Goal: Task Accomplishment & Management: Use online tool/utility

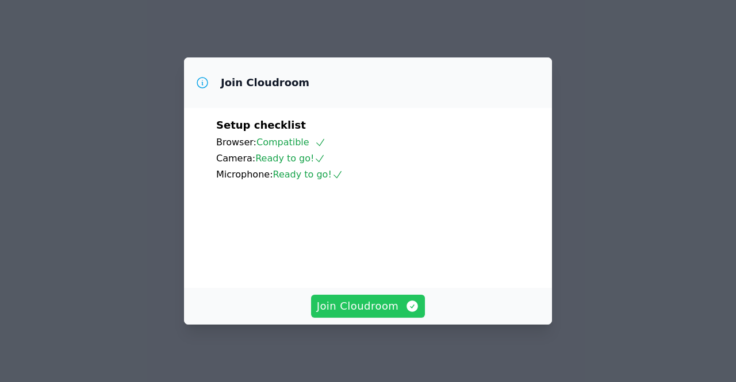
click at [395, 308] on span "Join Cloudroom" at bounding box center [368, 307] width 103 height 16
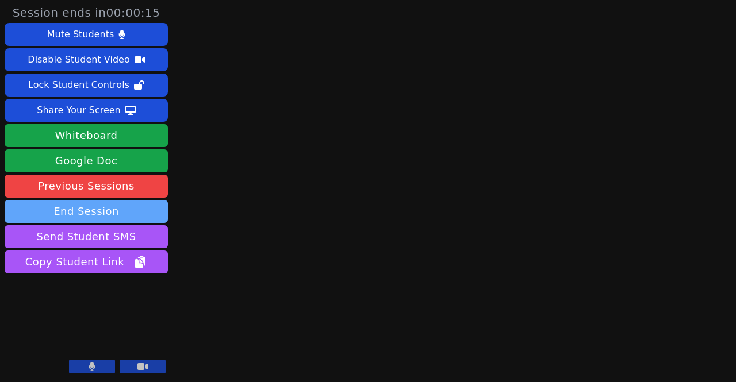
click at [139, 213] on button "End Session" at bounding box center [86, 211] width 163 height 23
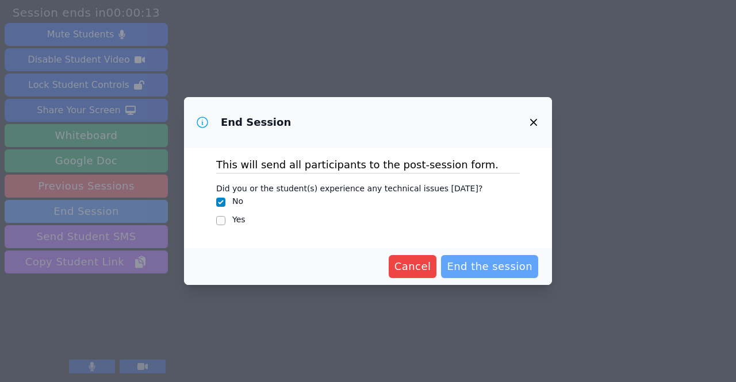
click at [477, 271] on span "End the session" at bounding box center [490, 267] width 86 height 16
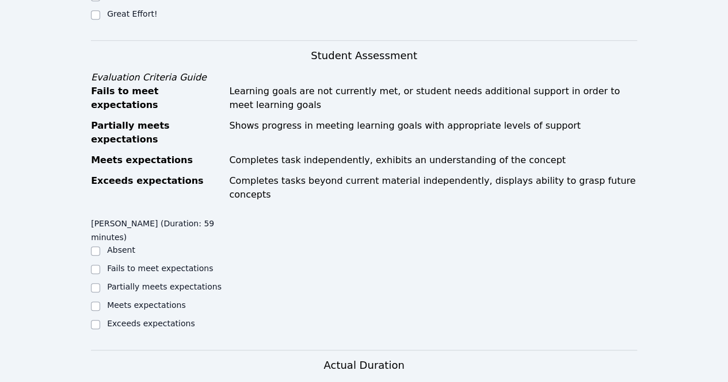
scroll to position [349, 0]
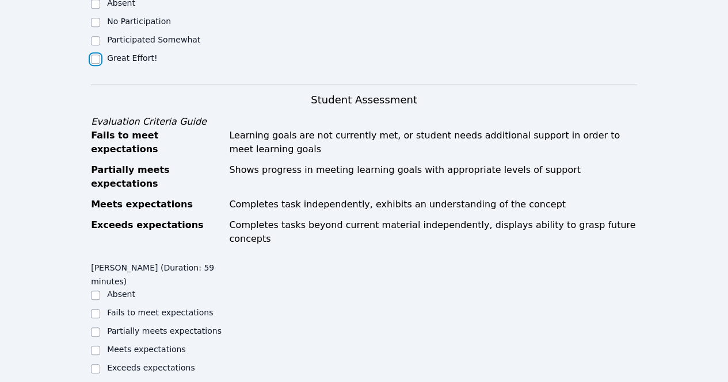
click at [92, 55] on input "Great Effort!" at bounding box center [95, 59] width 9 height 9
checkbox input "true"
click at [95, 365] on input "Exceeds expectations" at bounding box center [95, 369] width 9 height 9
checkbox input "true"
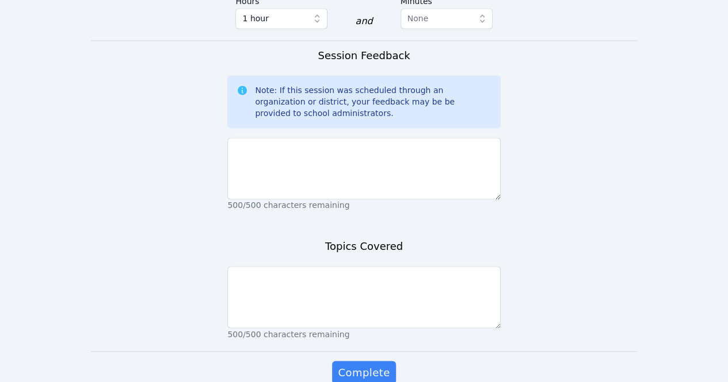
scroll to position [822, 0]
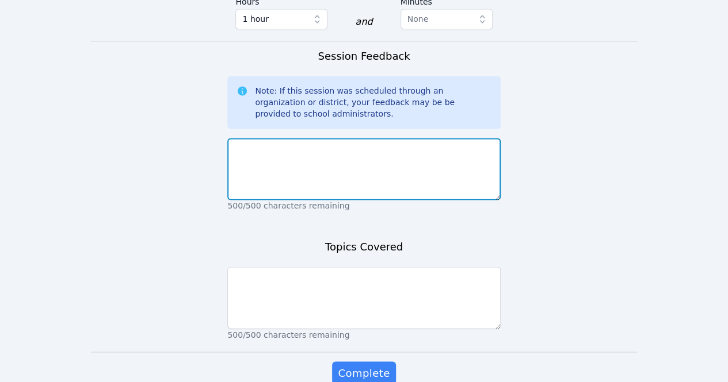
click at [267, 138] on textarea at bounding box center [363, 169] width 273 height 62
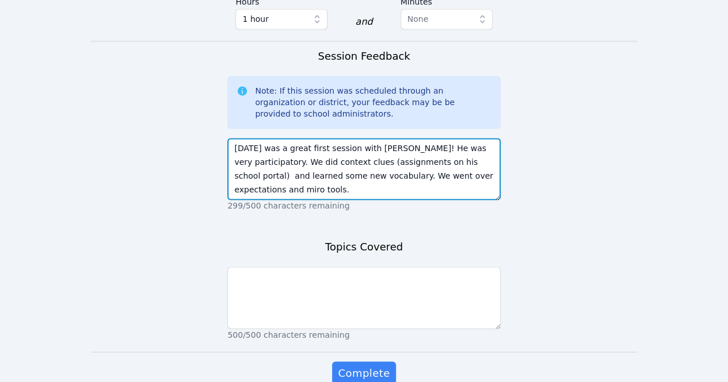
type textarea "Today was a great first session with Luis! He was very participatory. We did co…"
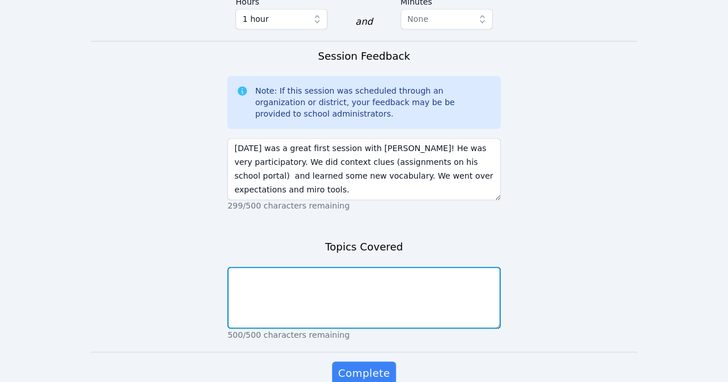
click at [281, 267] on textarea at bounding box center [363, 298] width 273 height 62
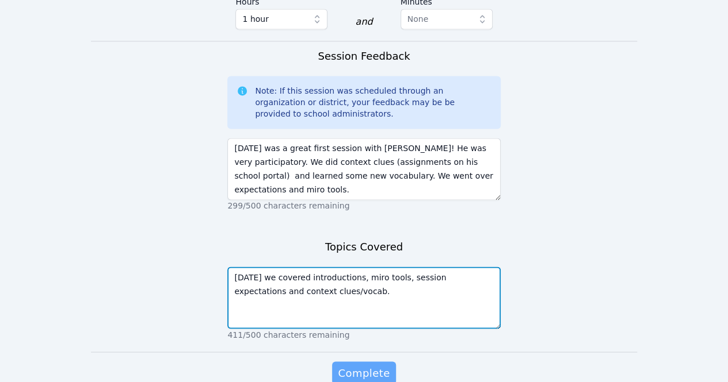
type textarea "Today we covered introductions, miro tools, session expectations and context cl…"
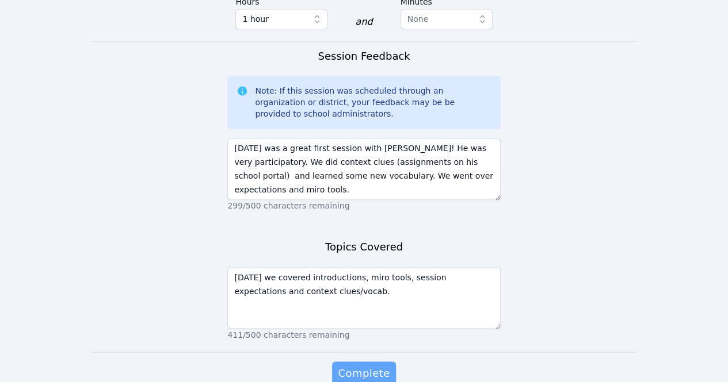
click at [359, 365] on span "Complete" at bounding box center [364, 373] width 52 height 16
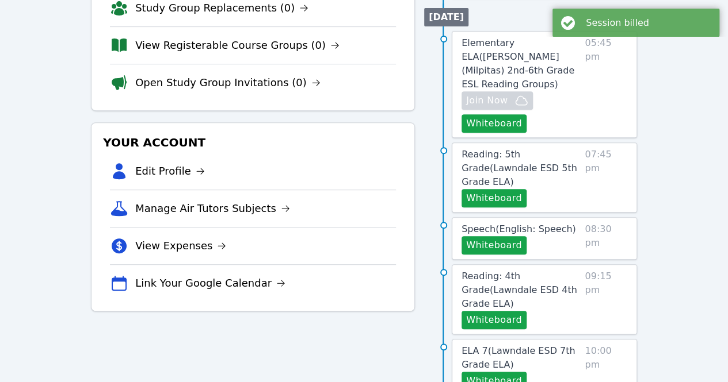
scroll to position [219, 0]
